Goal: Task Accomplishment & Management: Manage account settings

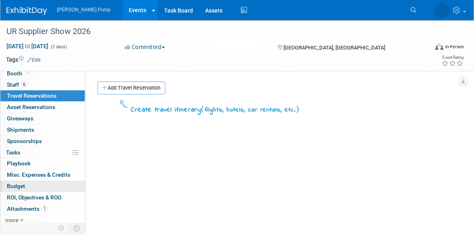
scroll to position [14, 0]
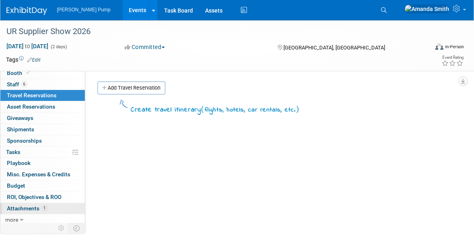
click at [28, 206] on span "Attachments 1" at bounding box center [27, 208] width 41 height 6
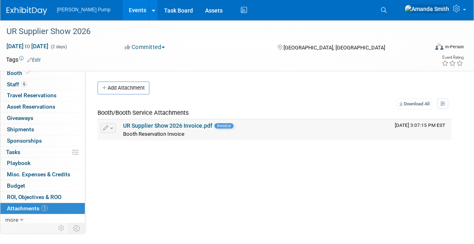
click at [153, 126] on link "UR Supplier Show 2026 Invoice.pdf" at bounding box center [167, 126] width 89 height 6
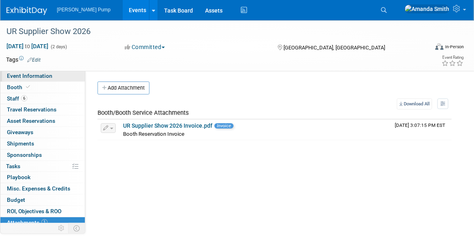
click at [24, 75] on span "Event Information" at bounding box center [29, 76] width 45 height 6
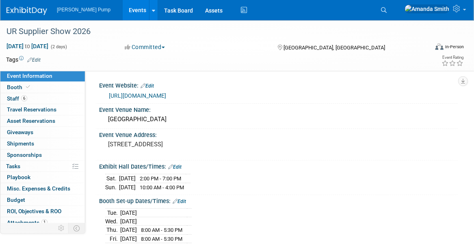
click at [166, 95] on link "https://www.rsvpbook.com/event_page.php?id=557069&p=4103" at bounding box center [137, 96] width 57 height 6
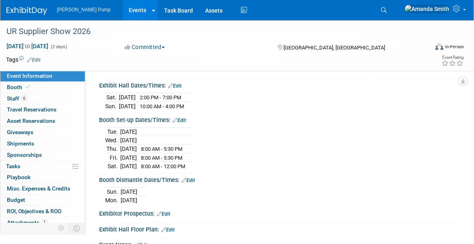
scroll to position [182, 0]
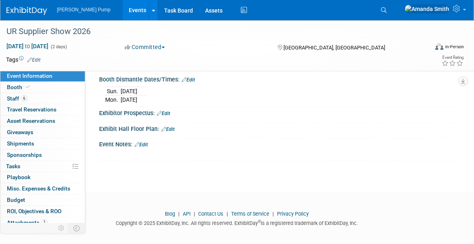
click at [144, 142] on link "Edit" at bounding box center [140, 145] width 13 height 6
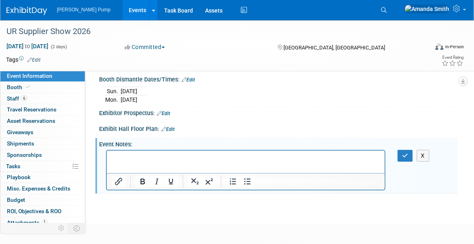
scroll to position [0, 0]
click at [117, 177] on icon "Insert/edit link" at bounding box center [119, 182] width 10 height 10
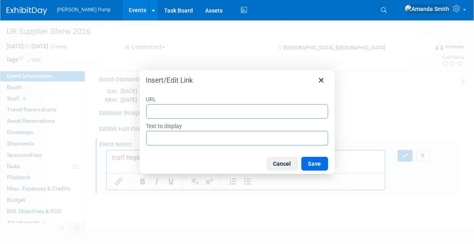
type input "https://www.rsvpbook.com/dash.php?c=event_company_admin&a=manager&p1=561590"
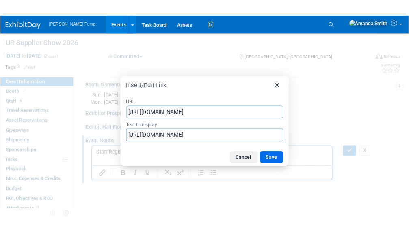
scroll to position [0, 81]
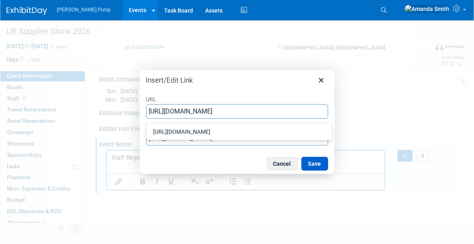
click at [323, 163] on button "Save" at bounding box center [314, 164] width 27 height 14
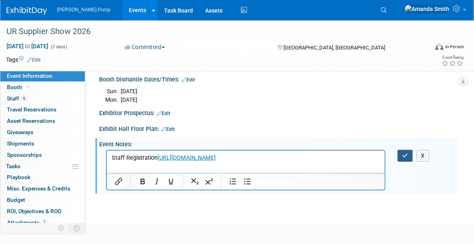
click at [402, 150] on button "button" at bounding box center [404, 156] width 15 height 12
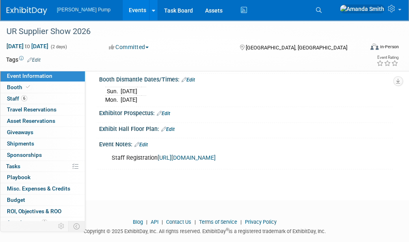
click at [123, 9] on link "Events" at bounding box center [138, 10] width 30 height 20
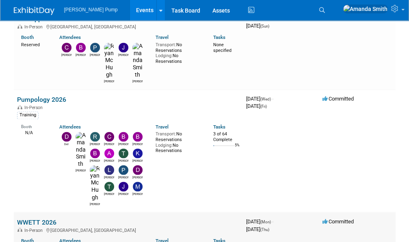
scroll to position [690, 0]
click at [41, 218] on link "WWETT 2026" at bounding box center [36, 222] width 39 height 8
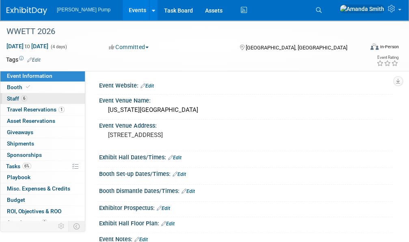
click at [49, 96] on link "6 Staff 6" at bounding box center [42, 98] width 84 height 11
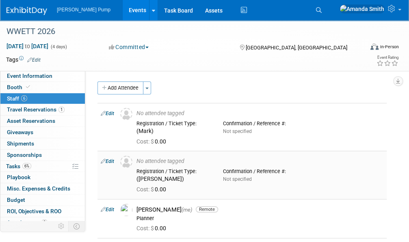
click at [108, 160] on link "Edit" at bounding box center [107, 162] width 13 height 6
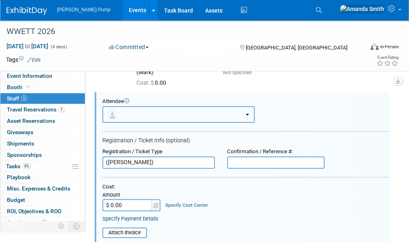
click at [129, 115] on button "button" at bounding box center [178, 114] width 152 height 17
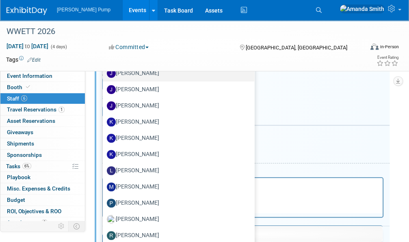
scroll to position [181, 0]
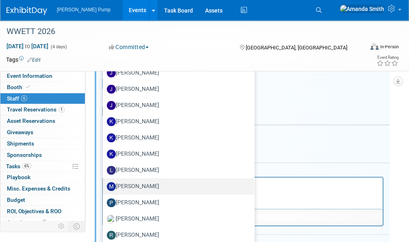
click at [158, 183] on label "[PERSON_NAME]" at bounding box center [176, 186] width 139 height 13
click at [104, 183] on input "Martin Strong" at bounding box center [101, 185] width 5 height 5
select select "1844cb40-46da-4e97-9b6e-92a6640fc37a"
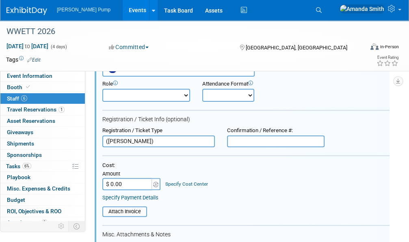
scroll to position [99, 0]
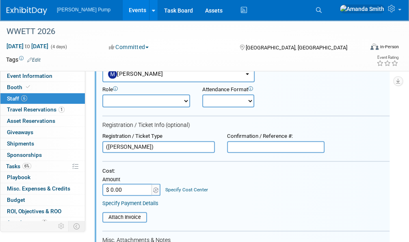
drag, startPoint x: 152, startPoint y: 144, endPoint x: 87, endPoint y: 146, distance: 64.9
click at [87, 146] on div "Event Information Event Info Booth Booth 6 Staff 6 Staff 1 Travel Reservations …" at bounding box center [204, 227] width 409 height 613
click at [232, 174] on div "Cost: Amount $ 0.00 Specify Cost Center Cost Center -- Not Specified --" at bounding box center [245, 182] width 287 height 28
click at [157, 97] on select "Demonstrator Host Planner Presenter Sales Representative Set-up/Dismantle Crew …" at bounding box center [146, 101] width 88 height 13
select select "4"
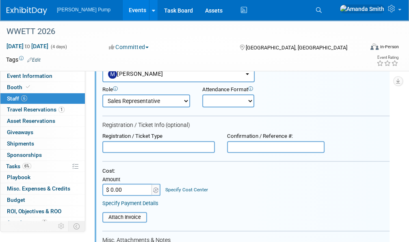
click at [102, 95] on select "Demonstrator Host Planner Presenter Sales Representative Set-up/Dismantle Crew …" at bounding box center [146, 101] width 88 height 13
click at [225, 99] on select "Onsite Remote" at bounding box center [228, 101] width 52 height 13
select select "1"
click at [202, 95] on select "Onsite Remote" at bounding box center [228, 101] width 52 height 13
click at [218, 171] on div "Cost:" at bounding box center [245, 171] width 287 height 7
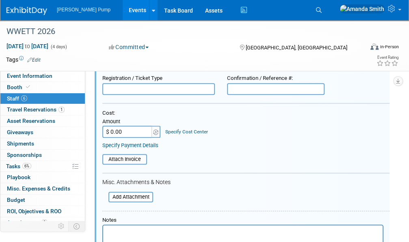
scroll to position [302, 0]
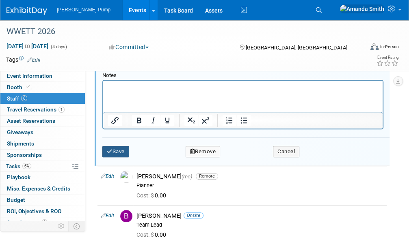
click at [126, 152] on button "Save" at bounding box center [115, 151] width 27 height 11
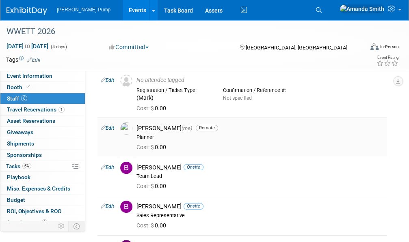
scroll to position [0, 0]
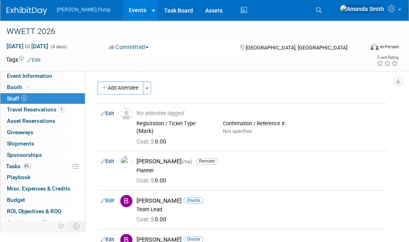
click at [123, 12] on link "Events" at bounding box center [138, 10] width 30 height 20
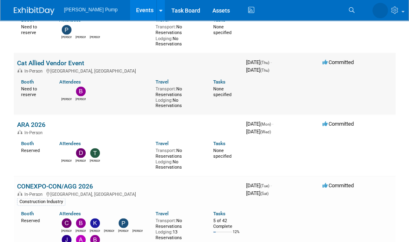
scroll to position [852, 0]
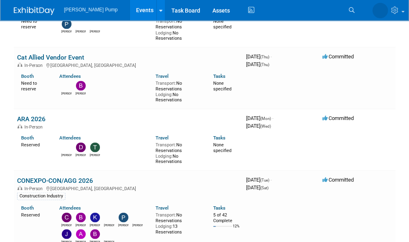
click at [34, 116] on link "ARA 2026" at bounding box center [31, 119] width 28 height 8
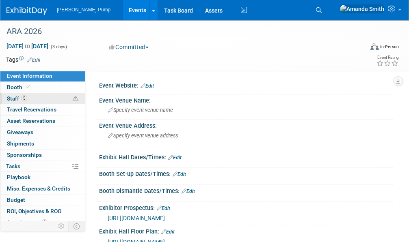
click at [12, 99] on span "Staff 5" at bounding box center [17, 98] width 20 height 6
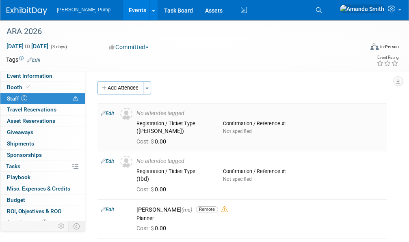
click at [110, 111] on link "Edit" at bounding box center [107, 114] width 13 height 6
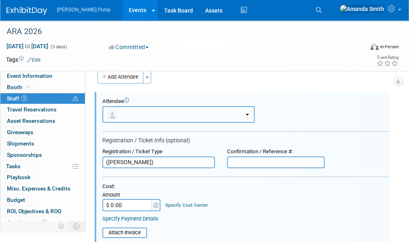
click at [150, 114] on button "button" at bounding box center [178, 114] width 152 height 17
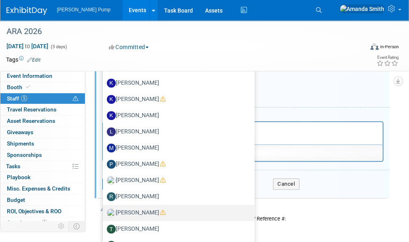
scroll to position [214, 0]
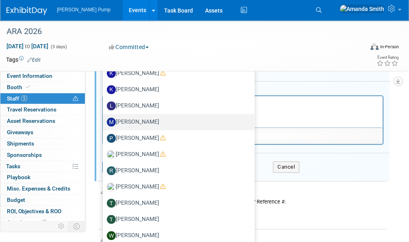
click at [133, 119] on label "[PERSON_NAME]" at bounding box center [176, 122] width 139 height 13
click at [104, 119] on input "Martin Strong" at bounding box center [101, 120] width 5 height 5
select select "1844cb40-46da-4e97-9b6e-92a6640fc37a"
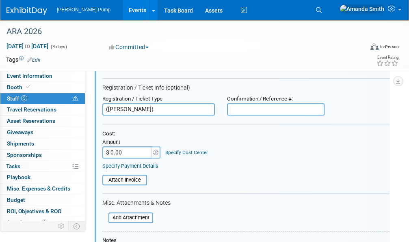
scroll to position [77, 0]
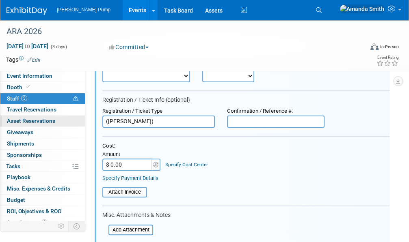
drag, startPoint x: 159, startPoint y: 118, endPoint x: 78, endPoint y: 122, distance: 80.9
click at [78, 122] on div "Event Information Event Info Booth Booth 5 Staff 5 Staff 0 Travel Reservations …" at bounding box center [204, 231] width 409 height 574
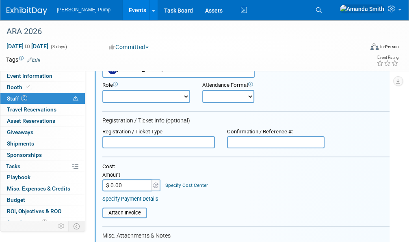
scroll to position [36, 0]
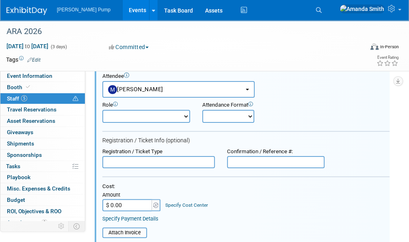
click at [128, 116] on select "Demonstrator Host Planner Presenter Sales Representative Set-up/Dismantle Crew …" at bounding box center [146, 116] width 88 height 13
select select "4"
click at [102, 110] on select "Demonstrator Host Planner Presenter Sales Representative Set-up/Dismantle Crew …" at bounding box center [146, 116] width 88 height 13
click at [216, 118] on select "Onsite Remote" at bounding box center [228, 116] width 52 height 13
select select "1"
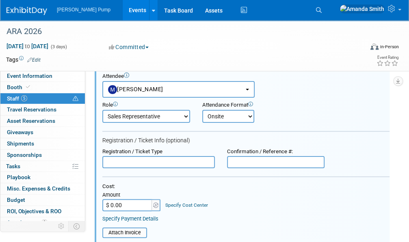
click at [202, 110] on select "Onsite Remote" at bounding box center [228, 116] width 52 height 13
click at [312, 96] on div "Attendee <img src="https://www.exhibitday.com/Images/Unassigned-User-Icon.png" …" at bounding box center [245, 85] width 287 height 25
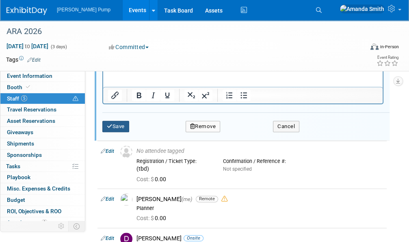
click at [121, 124] on button "Save" at bounding box center [115, 126] width 27 height 11
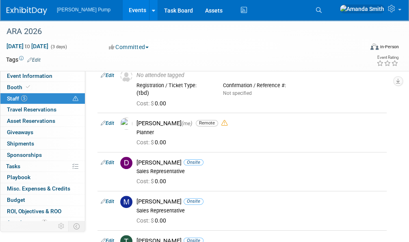
scroll to position [0, 0]
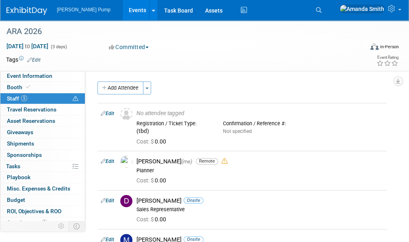
click at [125, 6] on link "Events" at bounding box center [138, 10] width 30 height 20
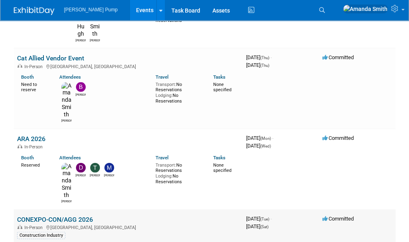
scroll to position [1055, 0]
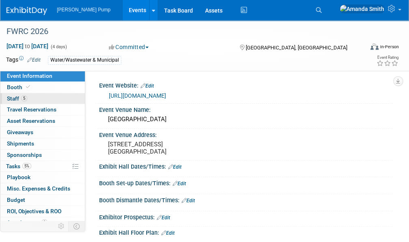
click at [26, 97] on span "5" at bounding box center [24, 98] width 6 height 6
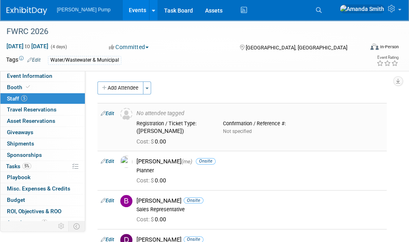
click at [112, 113] on link "Edit" at bounding box center [107, 114] width 13 height 6
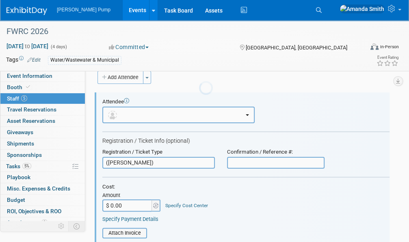
scroll to position [11, 0]
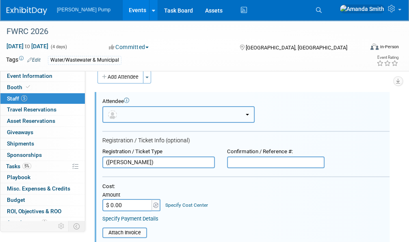
click at [161, 111] on button "button" at bounding box center [178, 114] width 152 height 17
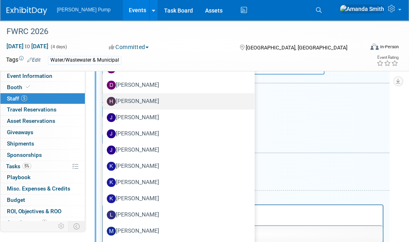
scroll to position [133, 0]
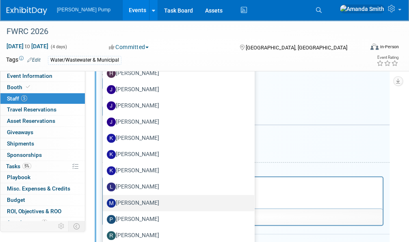
click at [158, 199] on label "[PERSON_NAME]" at bounding box center [176, 203] width 139 height 13
click at [104, 200] on input "[PERSON_NAME]" at bounding box center [101, 202] width 5 height 5
select select "1844cb40-46da-4e97-9b6e-92a6640fc37a"
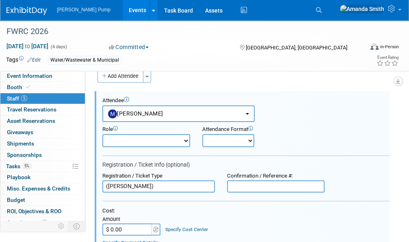
scroll to position [11, 0]
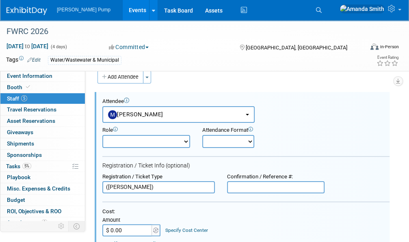
drag, startPoint x: 144, startPoint y: 187, endPoint x: 98, endPoint y: 189, distance: 46.7
click at [98, 189] on div "Registration / Ticket Type (Martin)" at bounding box center [158, 184] width 125 height 20
click at [128, 142] on select "Demonstrator Host Planner Presenter Sales Representative Set-up/Dismantle Crew …" at bounding box center [146, 141] width 88 height 13
select select "4"
click at [102, 135] on select "Demonstrator Host Planner Presenter Sales Representative Set-up/Dismantle Crew …" at bounding box center [146, 141] width 88 height 13
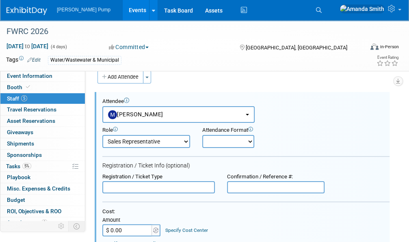
click at [215, 142] on select "Onsite Remote" at bounding box center [228, 141] width 52 height 13
select select "1"
click at [202, 135] on select "Onsite Remote" at bounding box center [228, 141] width 52 height 13
click at [315, 130] on div "Role Demonstrator Host Planner Presenter Sales Representative" at bounding box center [245, 135] width 299 height 25
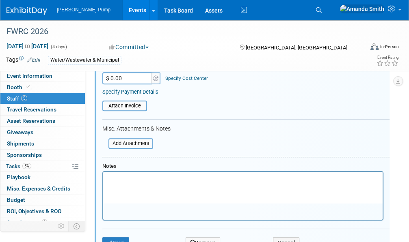
scroll to position [173, 0]
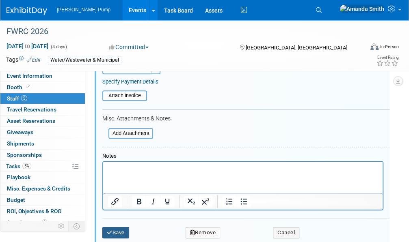
click at [117, 229] on button "Save" at bounding box center [115, 232] width 27 height 11
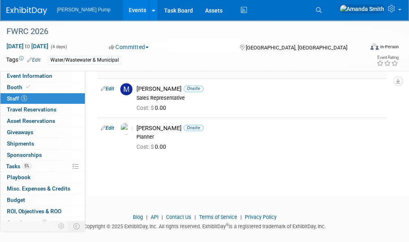
scroll to position [151, 0]
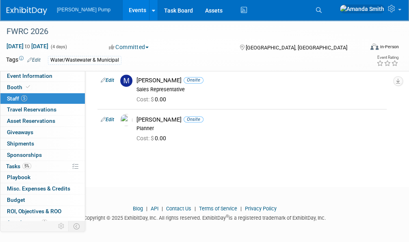
click at [124, 11] on link "Events" at bounding box center [138, 10] width 30 height 20
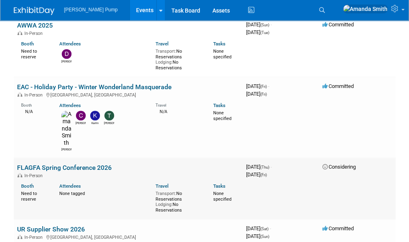
scroll to position [487, 0]
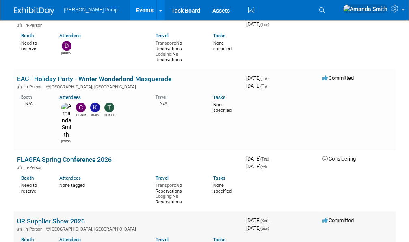
click at [32, 217] on link "UR Supplier Show 2026" at bounding box center [51, 221] width 68 height 8
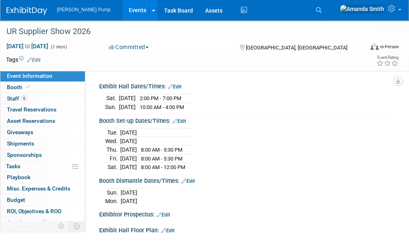
scroll to position [81, 0]
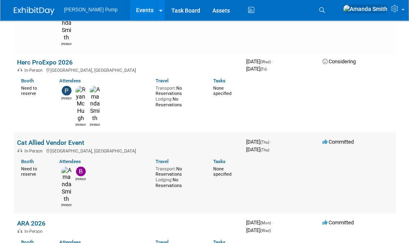
scroll to position [933, 0]
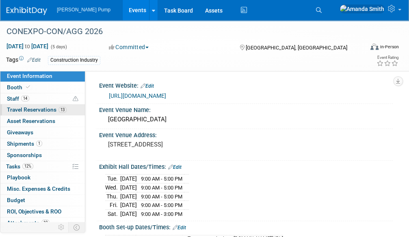
click at [22, 109] on span "Travel Reservations 13" at bounding box center [37, 109] width 60 height 6
